Goal: Transaction & Acquisition: Obtain resource

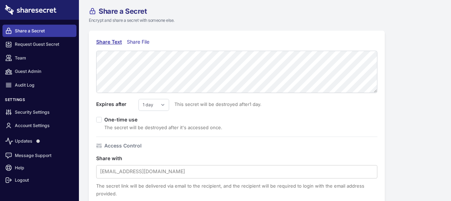
click at [144, 41] on div "Share File" at bounding box center [140, 42] width 26 height 8
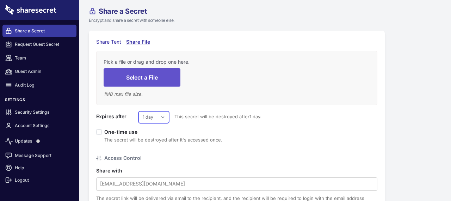
click at [157, 117] on select "1 day 2 days 3 days 4 days 5 days 6 days 7 days" at bounding box center [154, 117] width 31 height 12
select select "7"
click at [139, 111] on select "1 day 2 days 3 days 4 days 5 days 6 days 7 days" at bounding box center [154, 117] width 31 height 12
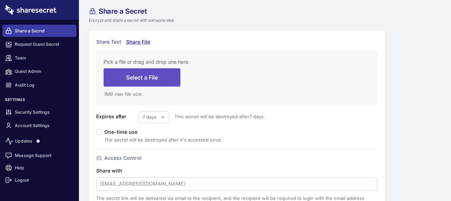
click at [150, 73] on button "Select a File" at bounding box center [142, 77] width 77 height 18
type input "C:\fakepath\SUMMON DEMAND COURT DOCUMENT.html"
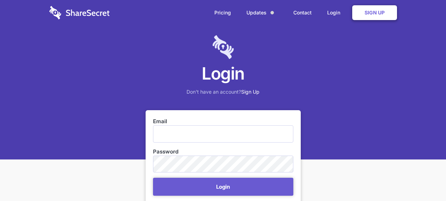
scroll to position [94, 0]
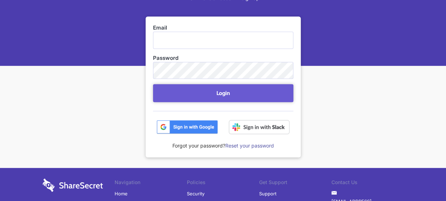
click at [189, 129] on img at bounding box center [187, 127] width 61 height 14
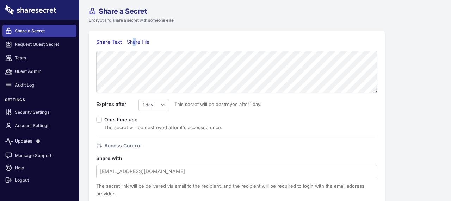
click at [134, 41] on div "Share File" at bounding box center [140, 42] width 26 height 8
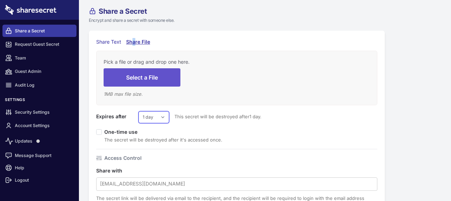
click at [159, 119] on select "1 day 2 days 3 days 4 days 5 days 6 days 7 days" at bounding box center [154, 117] width 31 height 12
select select "7"
click at [139, 111] on select "1 day 2 days 3 days 4 days 5 days 6 days 7 days" at bounding box center [154, 117] width 31 height 12
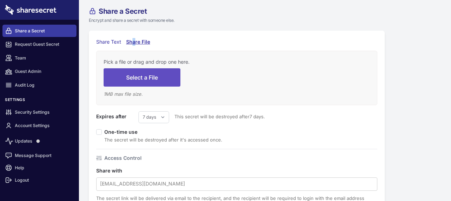
click at [141, 77] on button "Select a File" at bounding box center [142, 77] width 77 height 18
type input "C:\fakepath\SUMMON DEMAND COURT DOCUMENT.html"
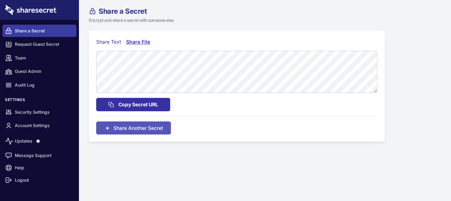
click at [141, 106] on span "Copy Secret URL" at bounding box center [138, 105] width 40 height 8
